Goal: Task Accomplishment & Management: Complete application form

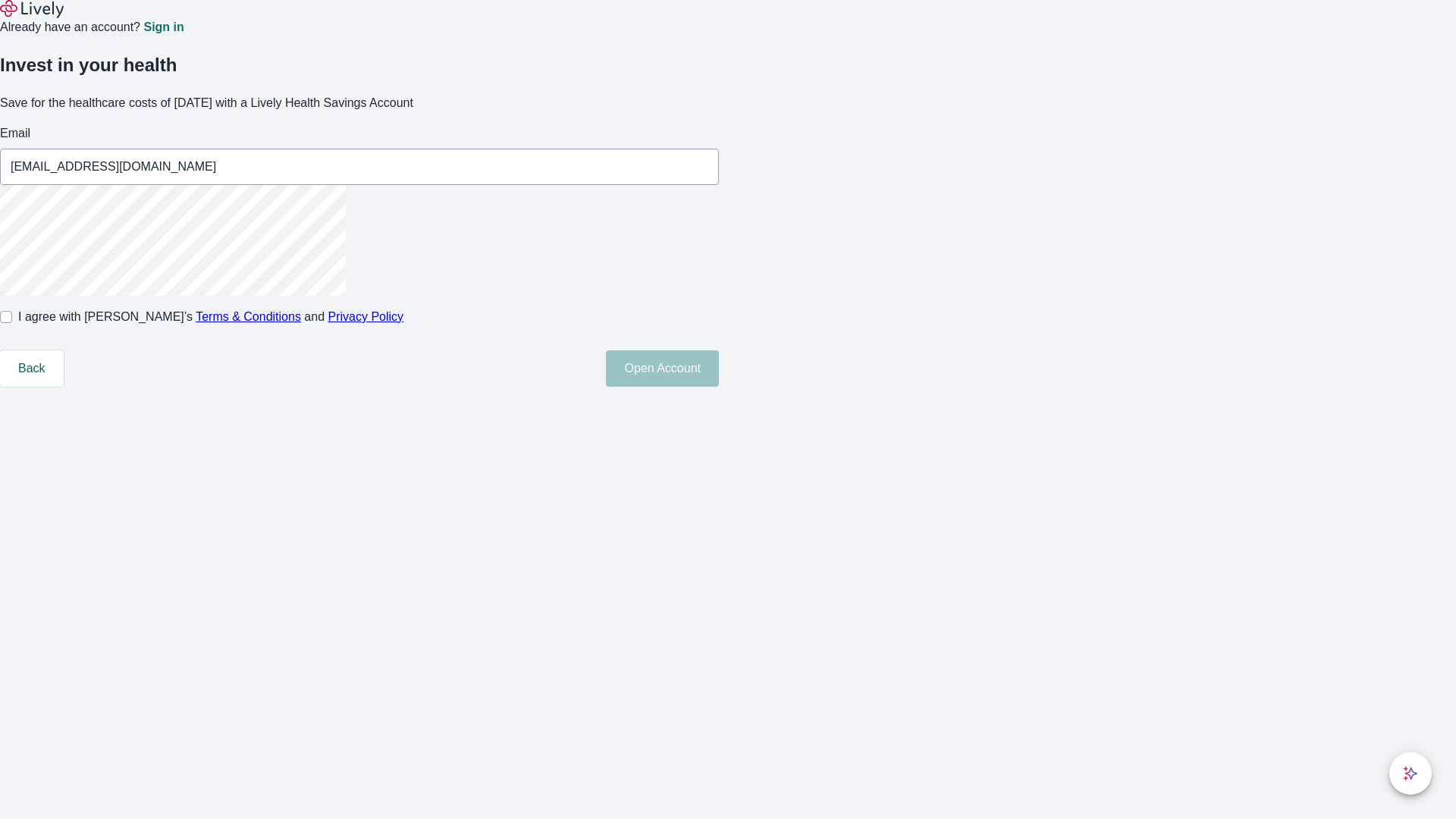
click at [13, 323] on input "I agree with Lively’s Terms & Conditions and Privacy Policy" at bounding box center [6, 317] width 13 height 13
checkbox input "true"
click at [719, 387] on button "Open Account" at bounding box center [662, 369] width 113 height 37
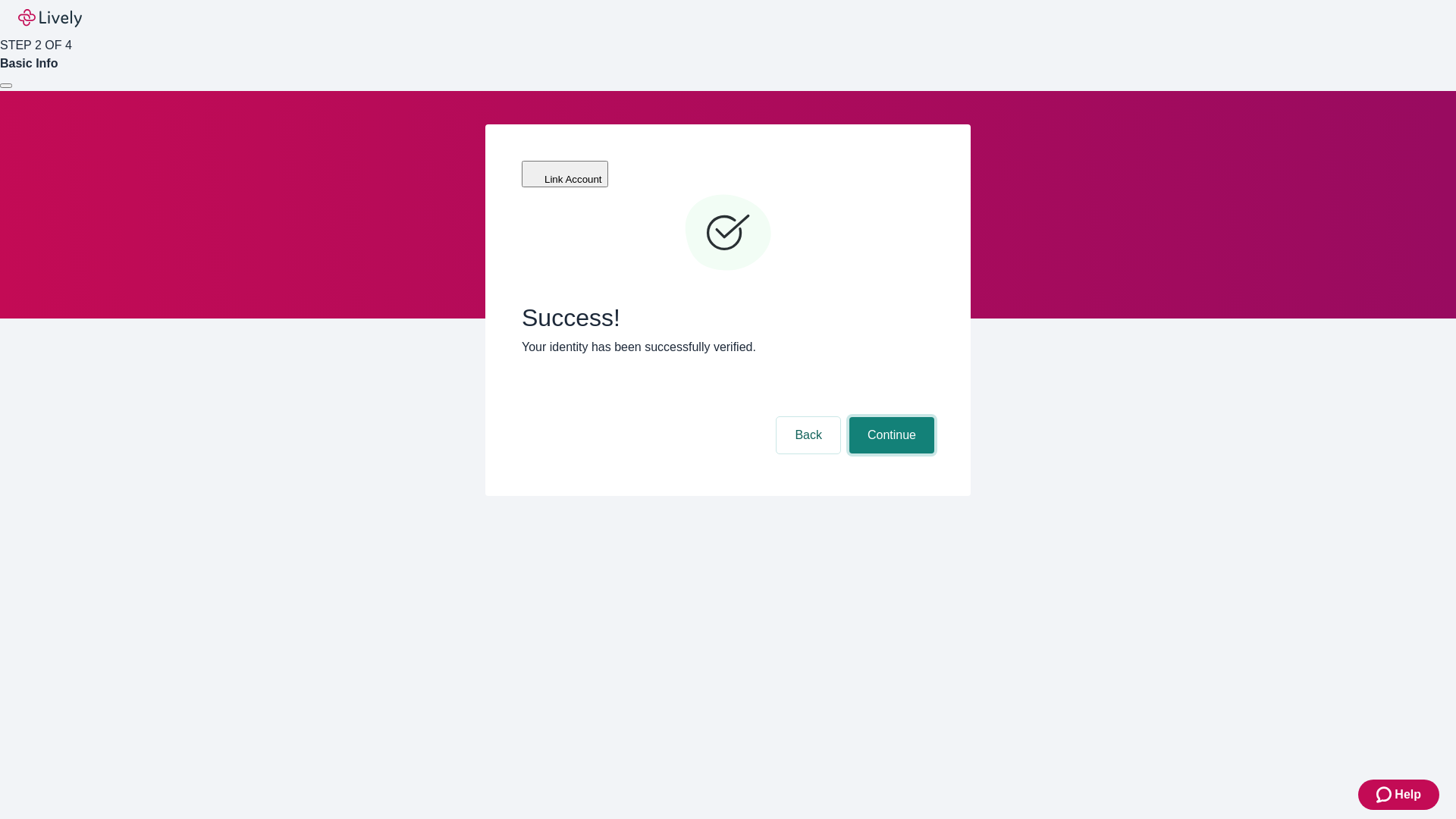
click at [890, 418] on button "Continue" at bounding box center [892, 436] width 85 height 37
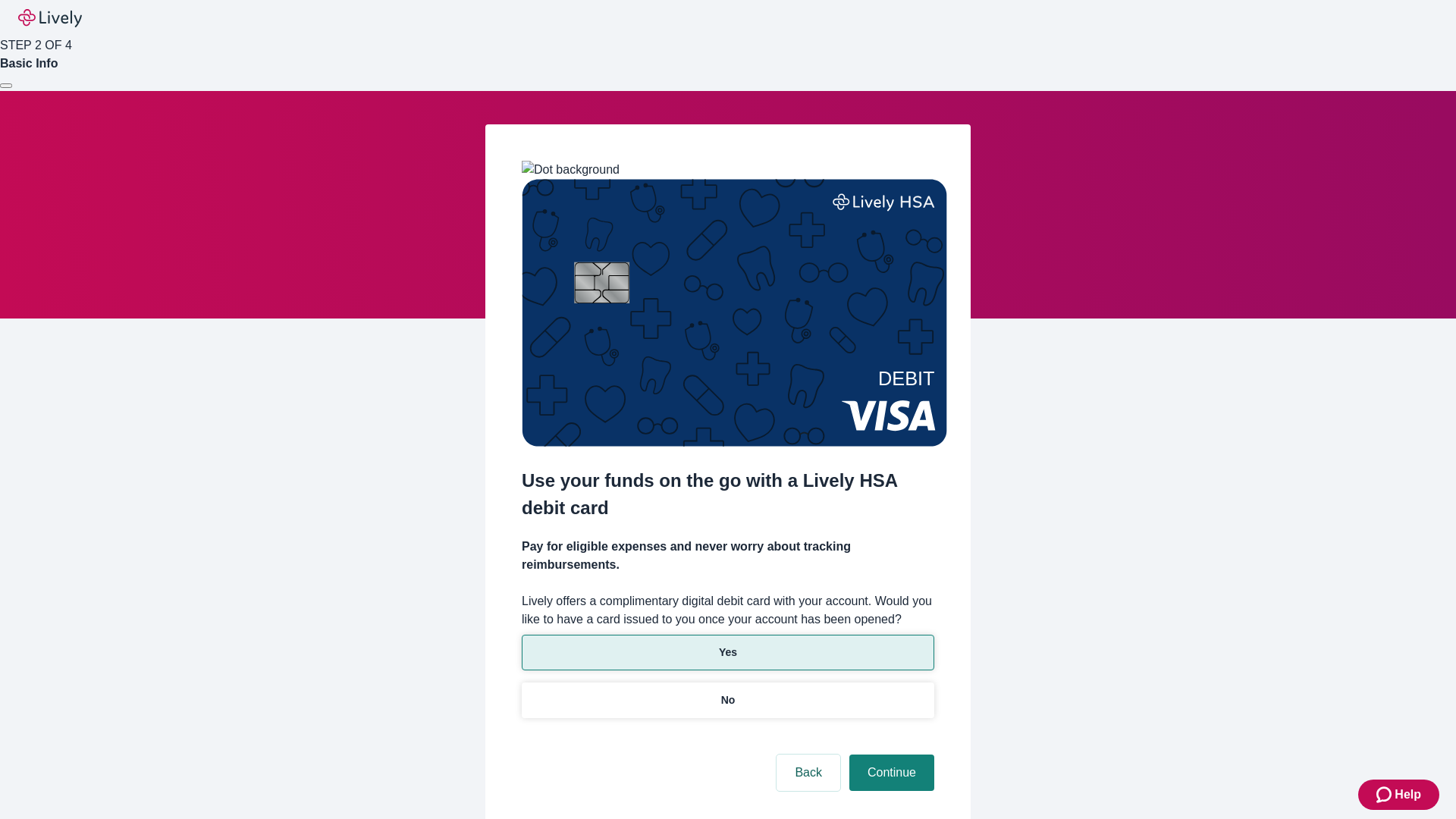
click at [728, 645] on p "Yes" at bounding box center [728, 653] width 18 height 16
click at [890, 755] on button "Continue" at bounding box center [892, 773] width 85 height 37
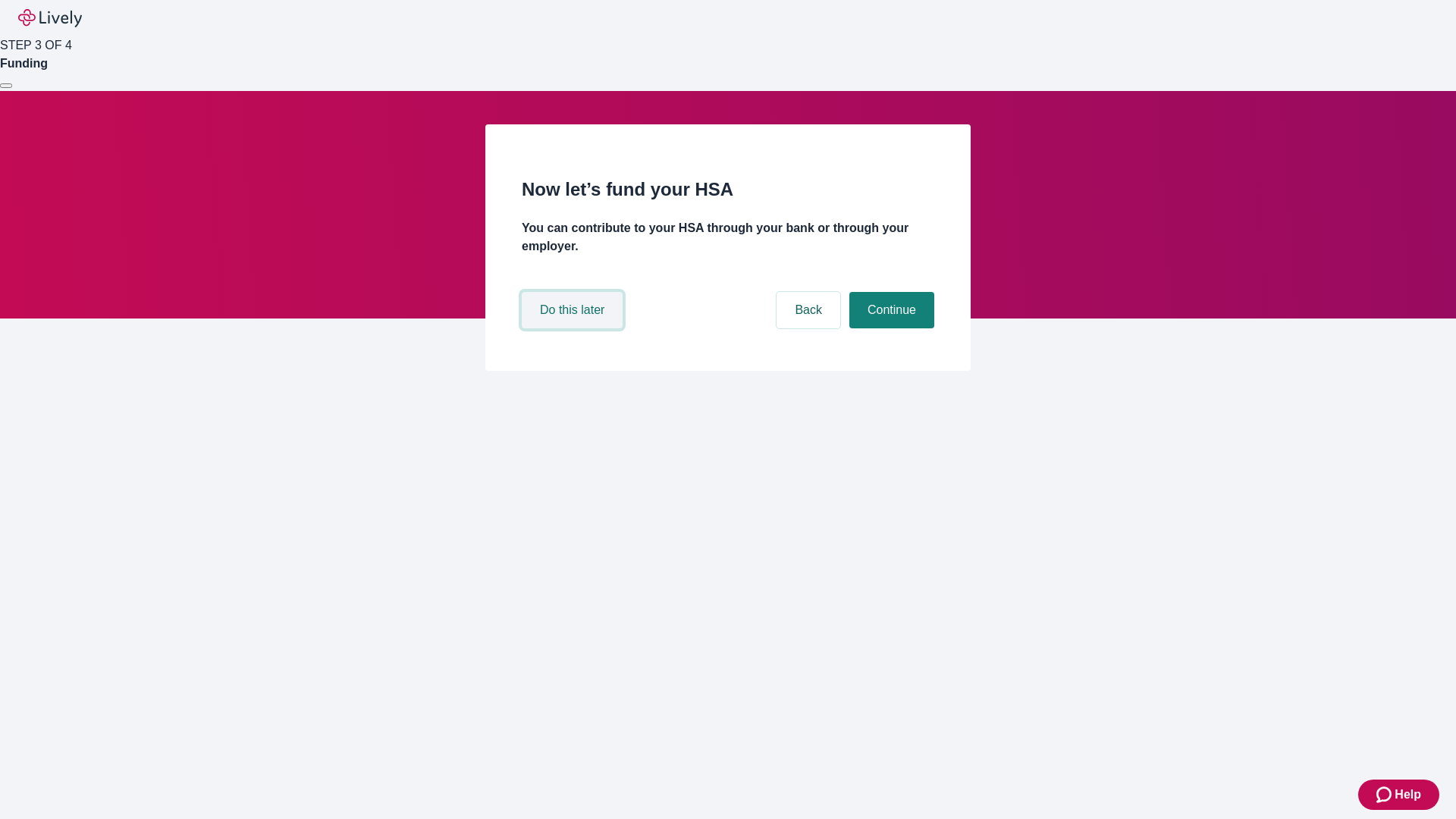
click at [575, 328] on button "Do this later" at bounding box center [572, 310] width 101 height 37
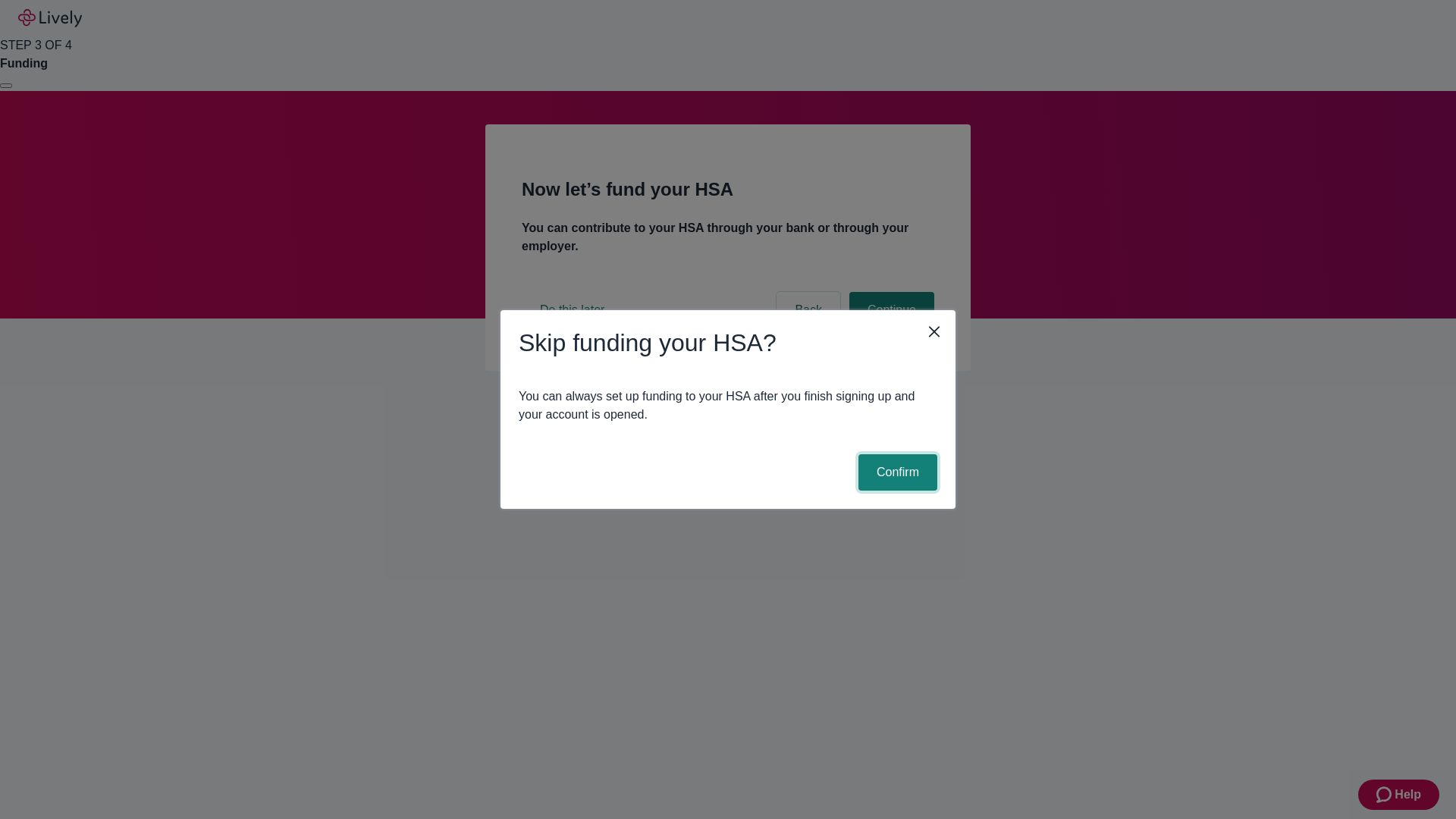
click at [896, 473] on button "Confirm" at bounding box center [898, 473] width 79 height 37
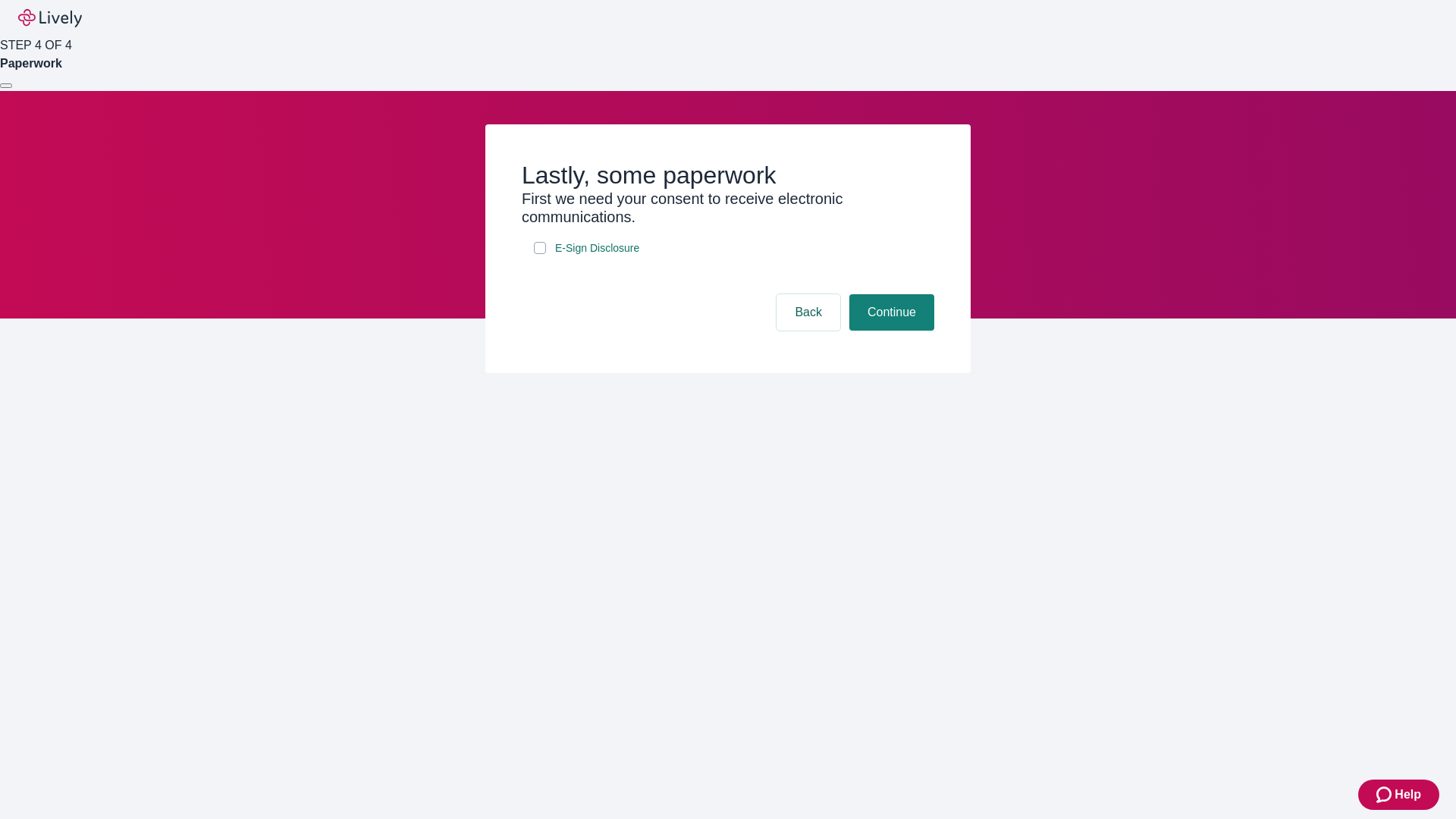
click at [540, 254] on input "E-Sign Disclosure" at bounding box center [540, 247] width 13 height 13
checkbox input "true"
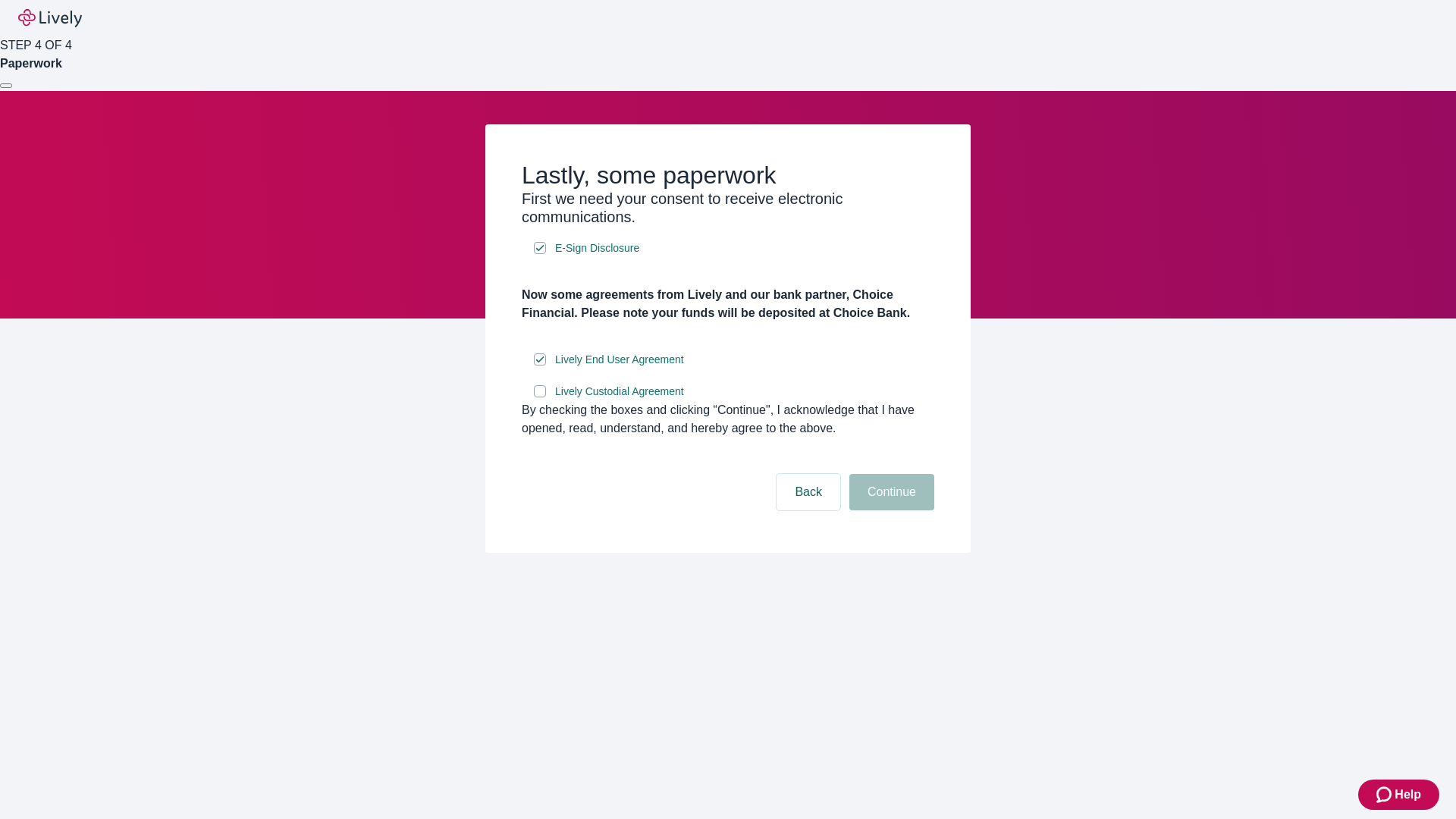
click at [540, 397] on input "Lively Custodial Agreement" at bounding box center [540, 391] width 13 height 13
checkbox input "true"
click at [890, 510] on button "Continue" at bounding box center [892, 493] width 85 height 37
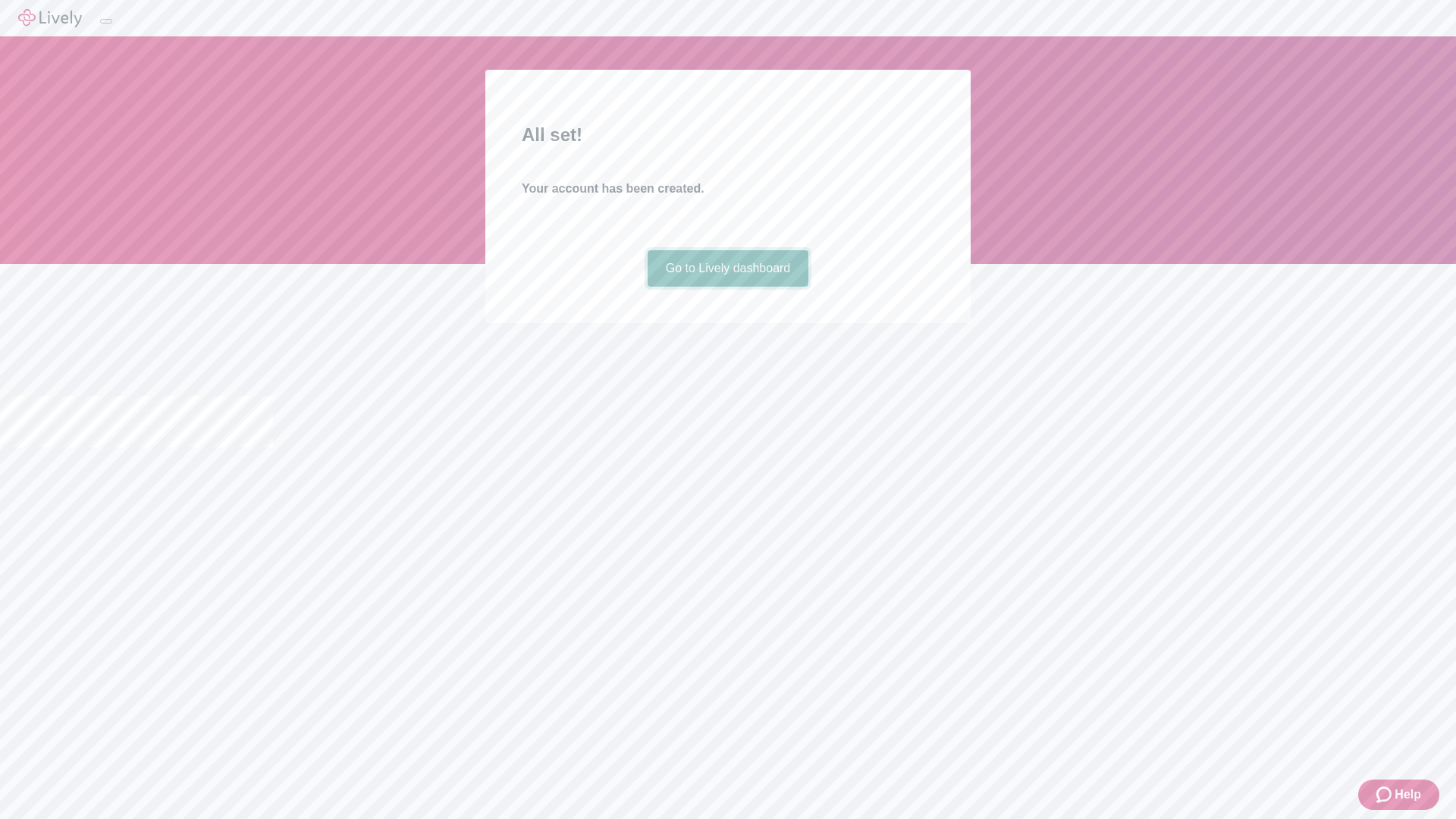
click at [728, 287] on link "Go to Lively dashboard" at bounding box center [728, 269] width 162 height 37
